Goal: Information Seeking & Learning: Learn about a topic

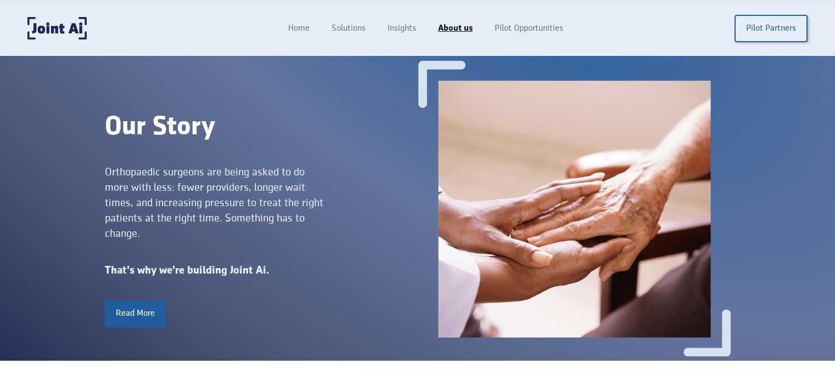
scroll to position [1433, 0]
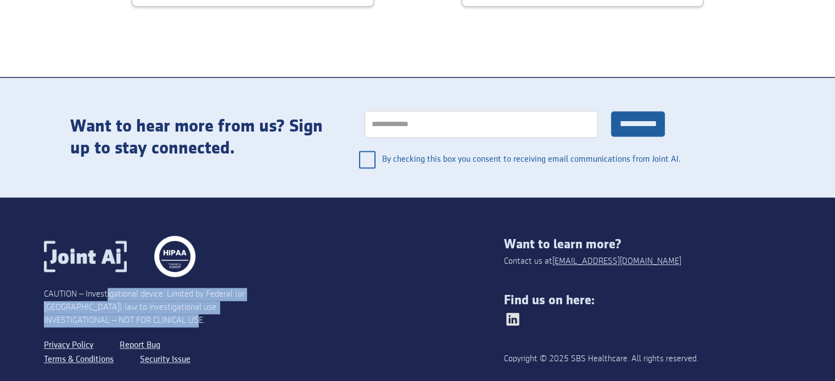
drag, startPoint x: 132, startPoint y: 266, endPoint x: 281, endPoint y: 284, distance: 149.9
click at [280, 284] on div "CAUTION – Investigational device. Limited by Federal (or United States) law to …" at bounding box center [274, 307] width 460 height 142
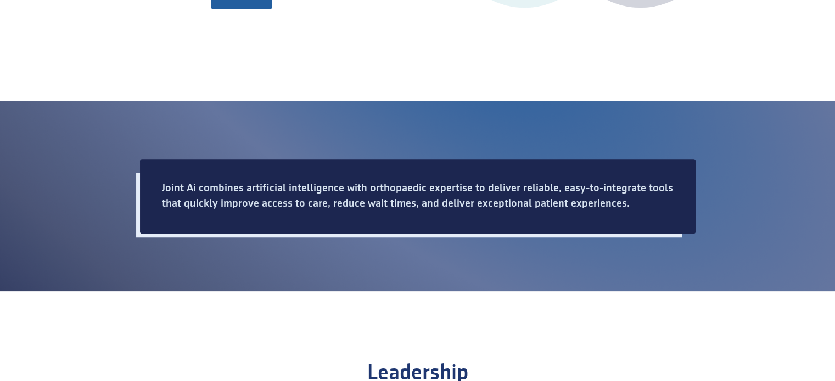
scroll to position [719, 0]
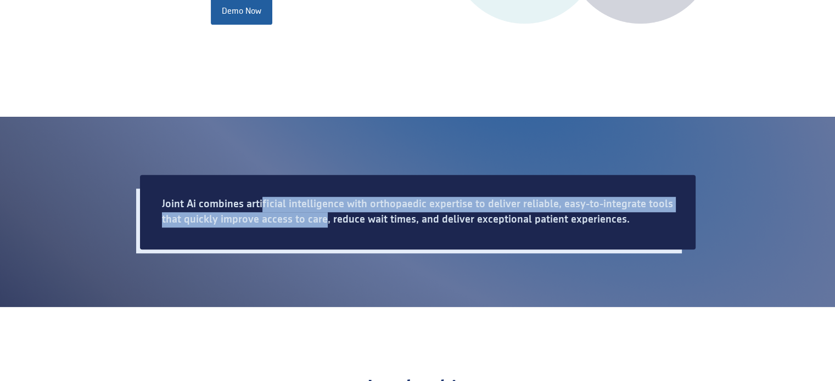
drag, startPoint x: 325, startPoint y: 219, endPoint x: 389, endPoint y: 221, distance: 63.2
click at [389, 221] on div "Joint Ai combines artificial intelligence with orthopaedic expertise to deliver…" at bounding box center [417, 212] width 555 height 75
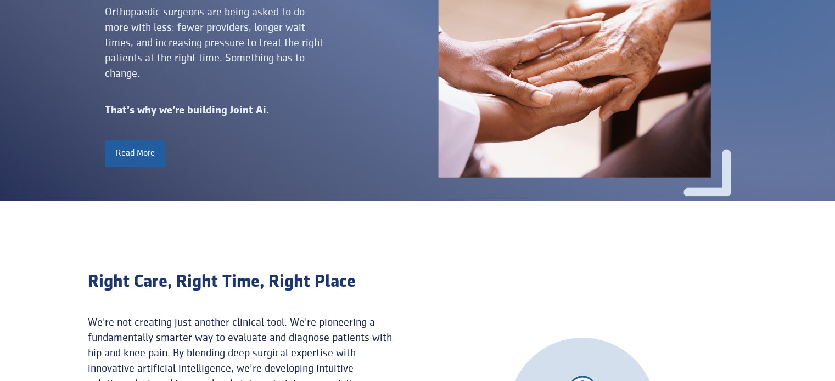
scroll to position [5, 0]
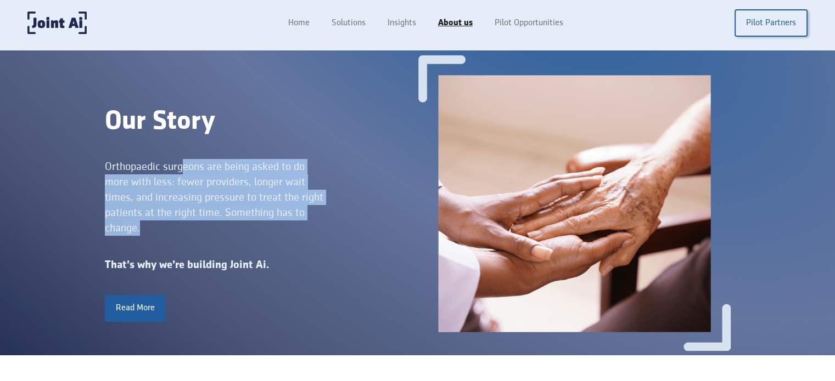
drag, startPoint x: 249, startPoint y: 190, endPoint x: 321, endPoint y: 251, distance: 93.9
click at [314, 237] on div "Our Story Orthopaedic surgeons are being asked to do more with less: fewer prov…" at bounding box center [261, 203] width 313 height 237
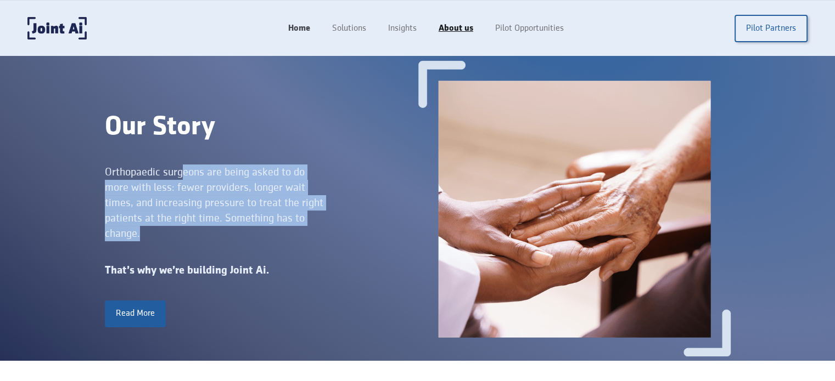
click at [302, 26] on link "Home" at bounding box center [299, 28] width 44 height 21
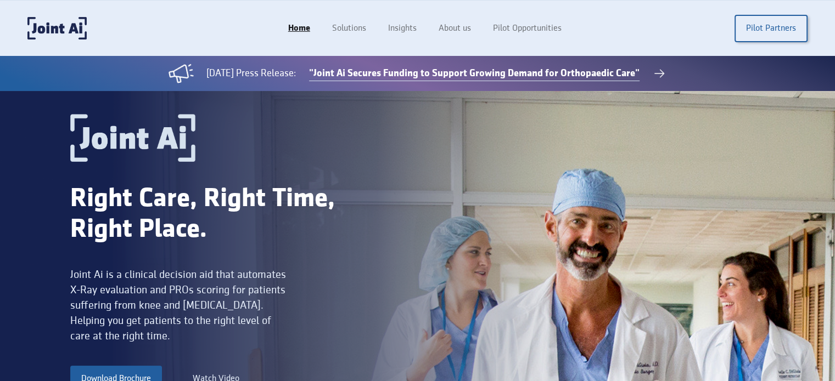
click at [467, 70] on link ""Joint Ai Secures Funding to Support Growing Demand for Orthopaedic Care"" at bounding box center [474, 73] width 330 height 15
